Goal: Task Accomplishment & Management: Manage account settings

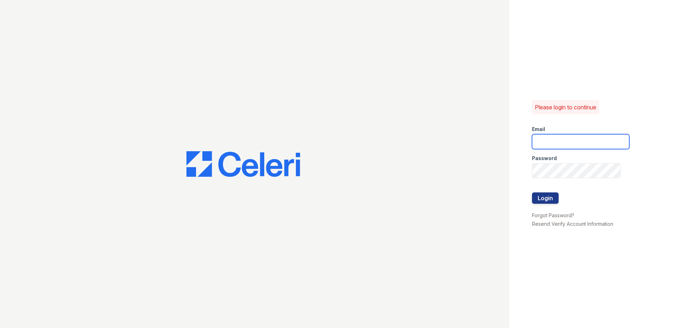
click at [550, 141] on input "email" at bounding box center [580, 141] width 97 height 15
type input "[EMAIL_ADDRESS][DOMAIN_NAME]"
click at [545, 198] on button "Login" at bounding box center [545, 198] width 27 height 11
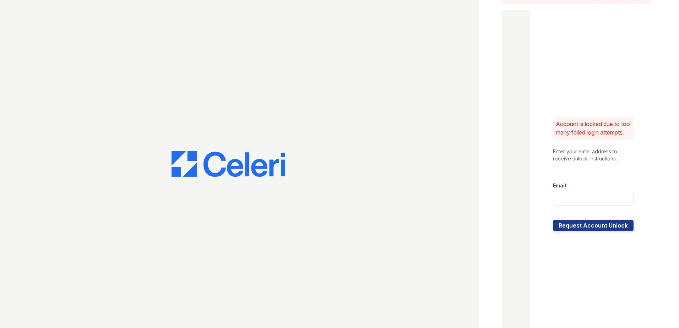
click at [582, 211] on div at bounding box center [593, 213] width 81 height 14
click at [582, 206] on input "email" at bounding box center [593, 198] width 81 height 15
type input "RKadzielawa@trinity-pm.com"
click at [580, 231] on button "Request Account Unlock" at bounding box center [593, 225] width 81 height 11
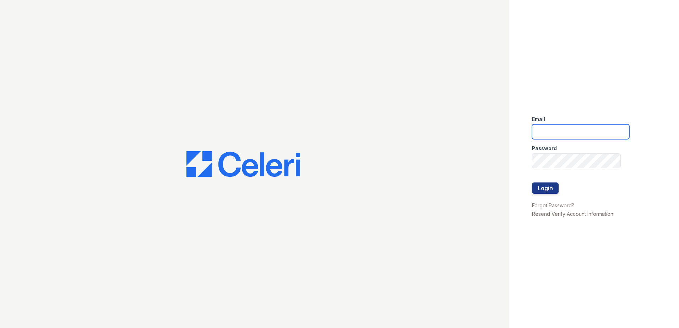
click at [560, 130] on input "email" at bounding box center [580, 131] width 97 height 15
type input "[EMAIL_ADDRESS][DOMAIN_NAME]"
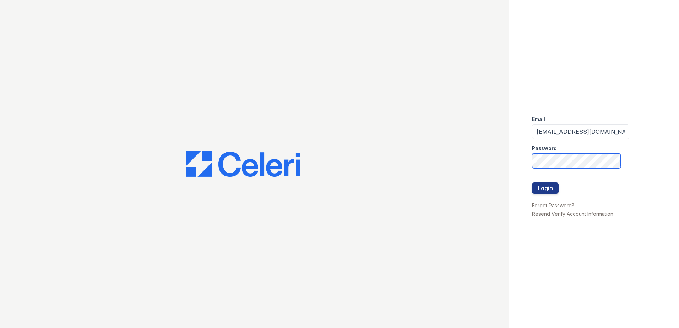
click at [513, 157] on div "Email RKadzielawa@trinity-pm.com Password Login Forgot Password? Resend Verify …" at bounding box center [594, 164] width 170 height 328
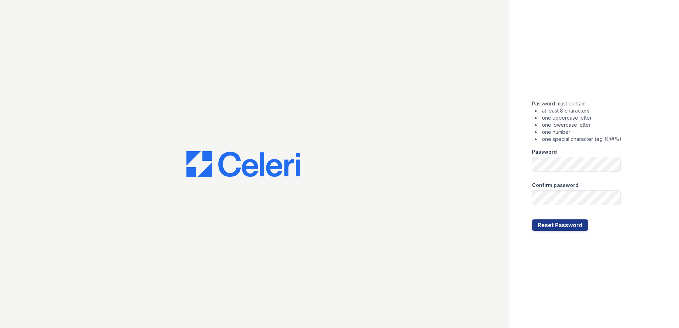
click at [640, 184] on div "Password must contain: at least 8 characters one uppercase letter one lowercase…" at bounding box center [594, 164] width 170 height 328
click at [564, 224] on button "Reset Password" at bounding box center [560, 225] width 56 height 11
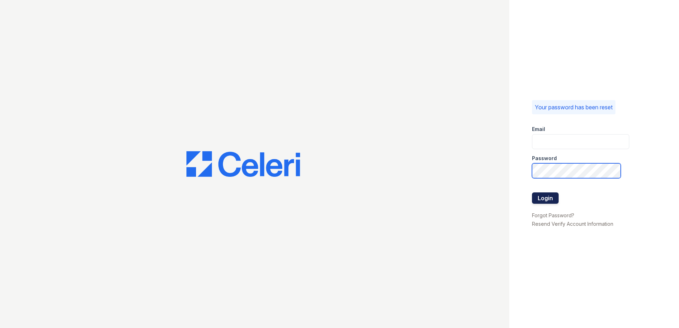
type input "RKadzielawa@trinity-pm.com"
click at [549, 200] on button "Login" at bounding box center [545, 198] width 27 height 11
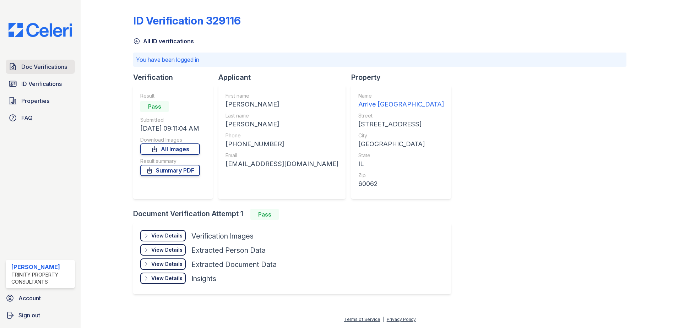
click at [35, 72] on link "Doc Verifications" at bounding box center [40, 67] width 69 height 14
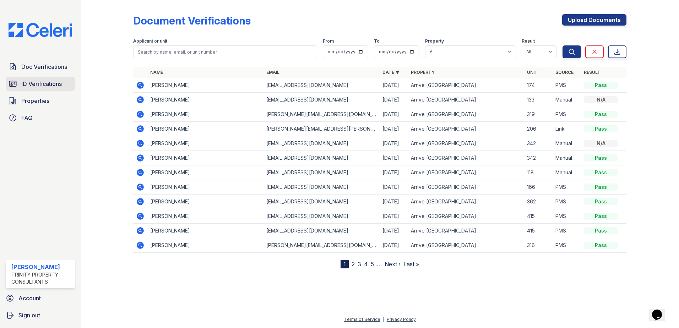
click at [43, 85] on span "ID Verifications" at bounding box center [41, 84] width 41 height 9
